Goal: Task Accomplishment & Management: Understand process/instructions

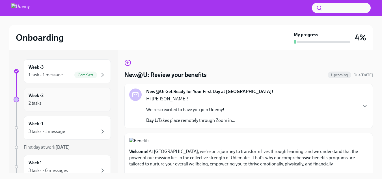
click at [62, 99] on div "Week -2 2 tasks" at bounding box center [68, 100] width 78 height 14
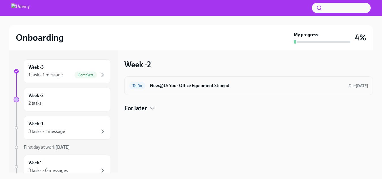
click at [239, 83] on h6 "New@U: Your Office Equipment Stipend" at bounding box center [247, 86] width 194 height 6
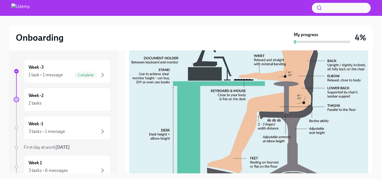
scroll to position [241, 0]
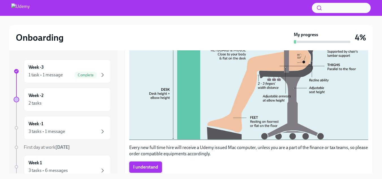
click at [145, 164] on span "I understand" at bounding box center [145, 167] width 25 height 6
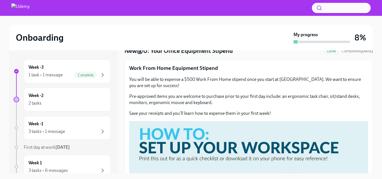
scroll to position [0, 0]
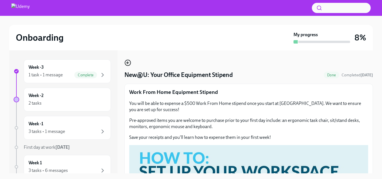
click at [128, 62] on icon "button" at bounding box center [128, 62] width 7 height 7
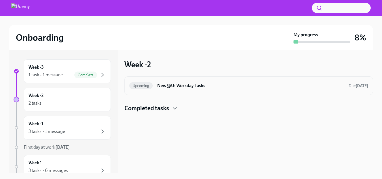
click at [187, 85] on h6 "New@U: Workday Tasks" at bounding box center [250, 86] width 187 height 6
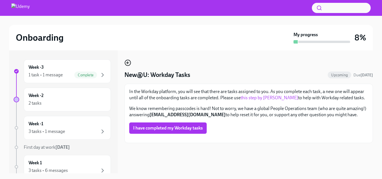
click at [128, 63] on icon "button" at bounding box center [127, 63] width 1 height 2
